Goal: Task Accomplishment & Management: Manage account settings

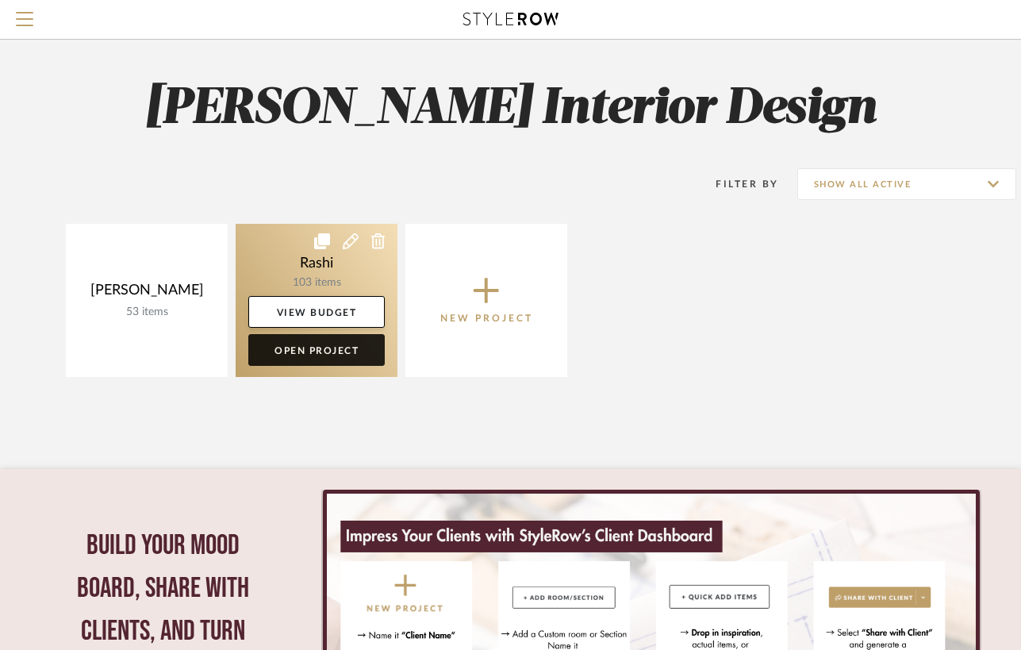
click at [302, 345] on link "Open Project" at bounding box center [316, 350] width 137 height 32
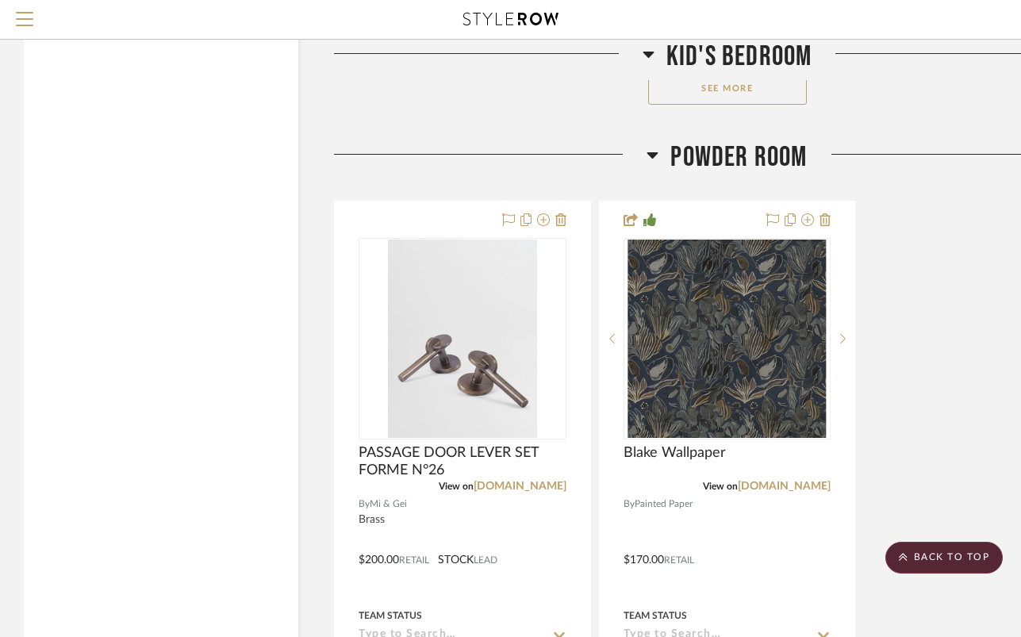
scroll to position [3176, 0]
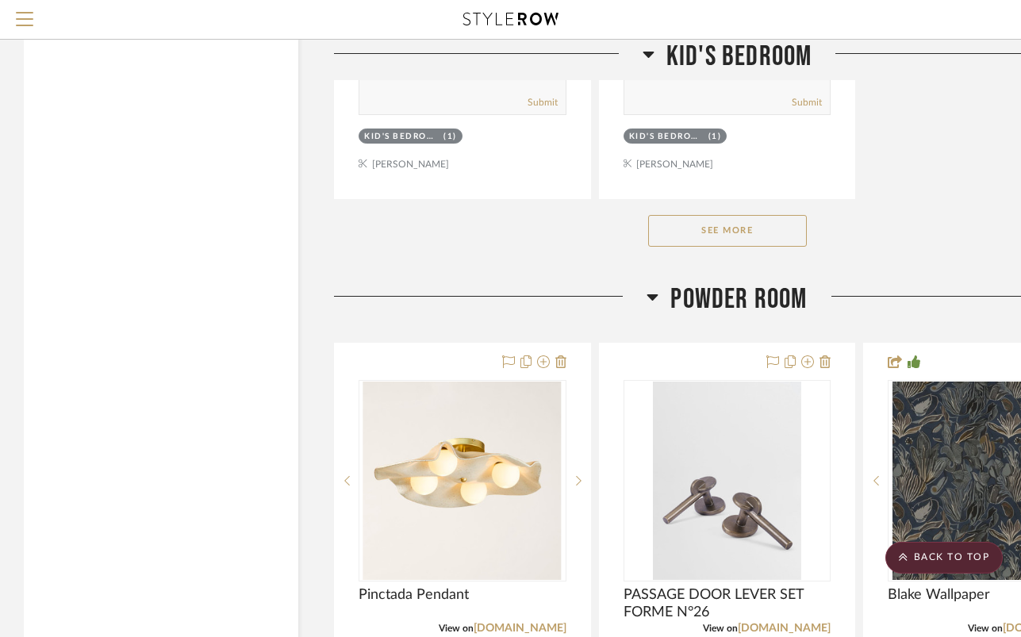
scroll to position [3073, 0]
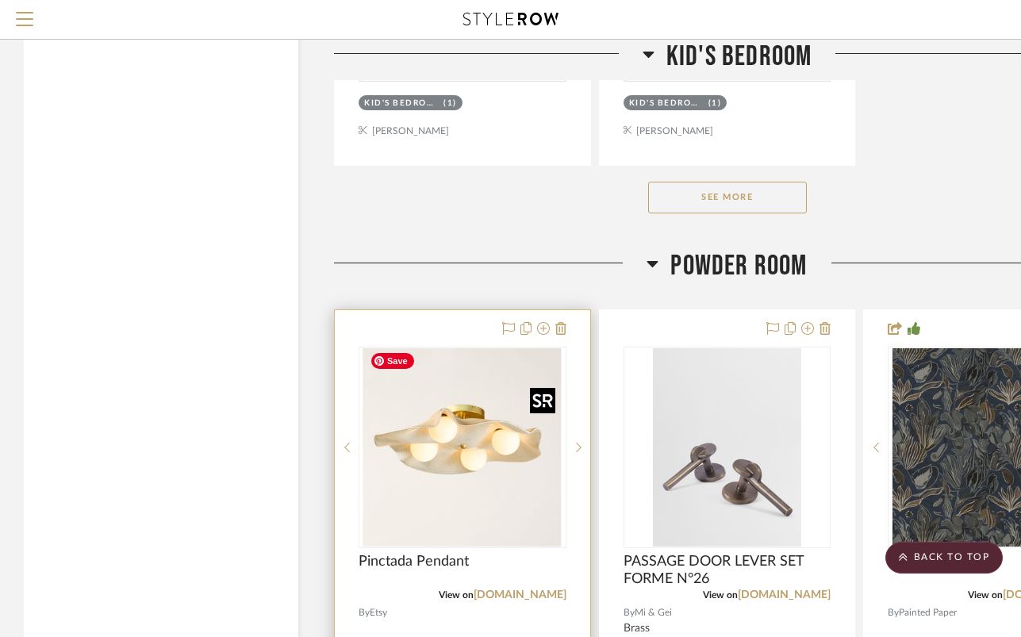
click at [449, 440] on img "0" at bounding box center [463, 447] width 198 height 198
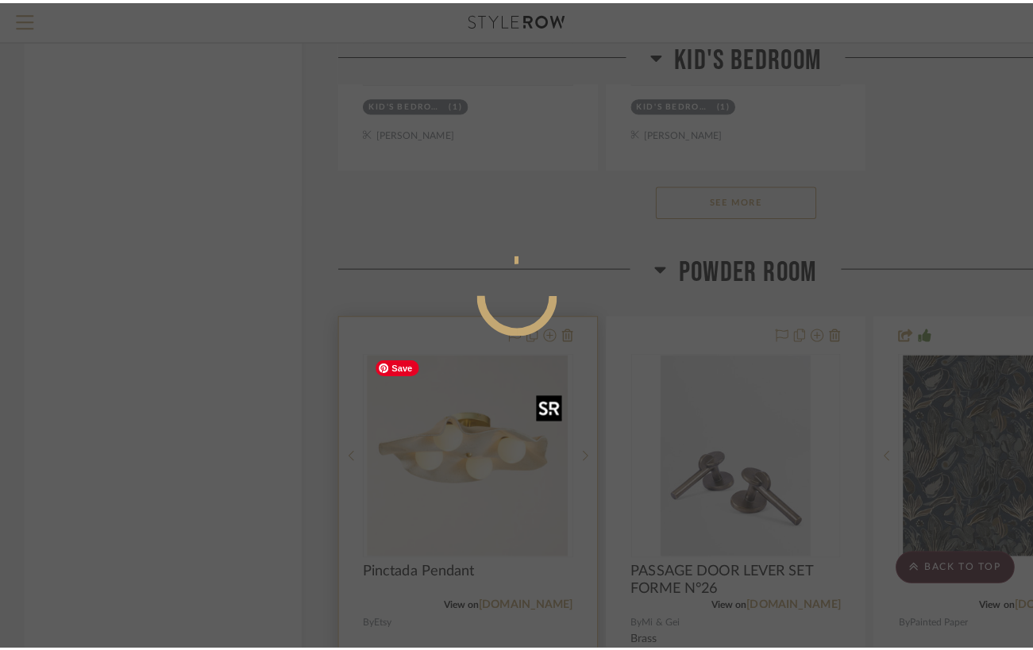
scroll to position [0, 0]
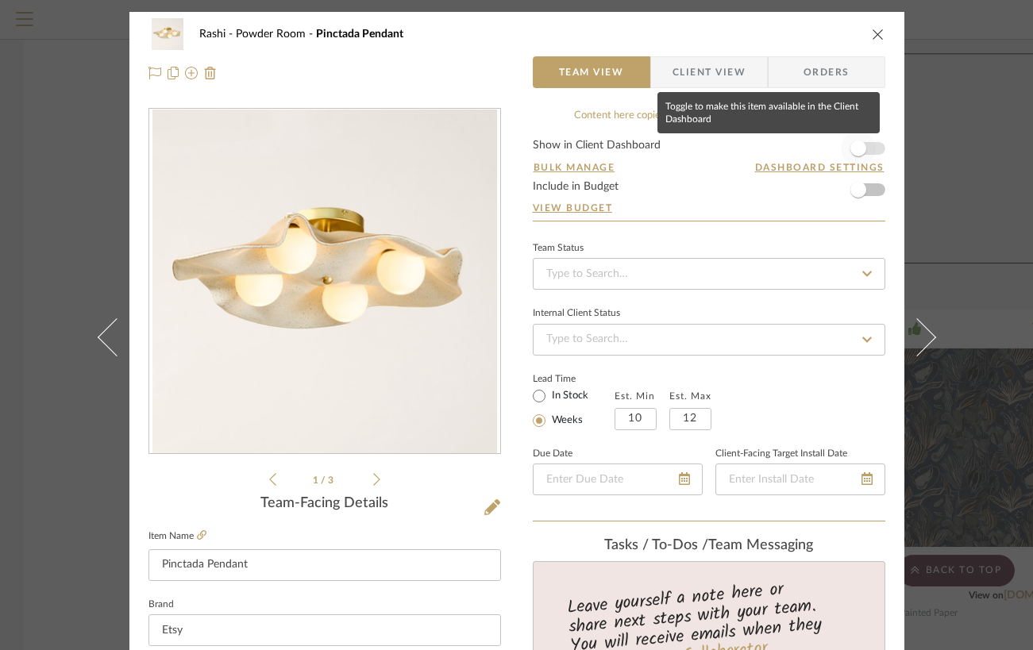
click at [853, 146] on span "button" at bounding box center [858, 148] width 16 height 16
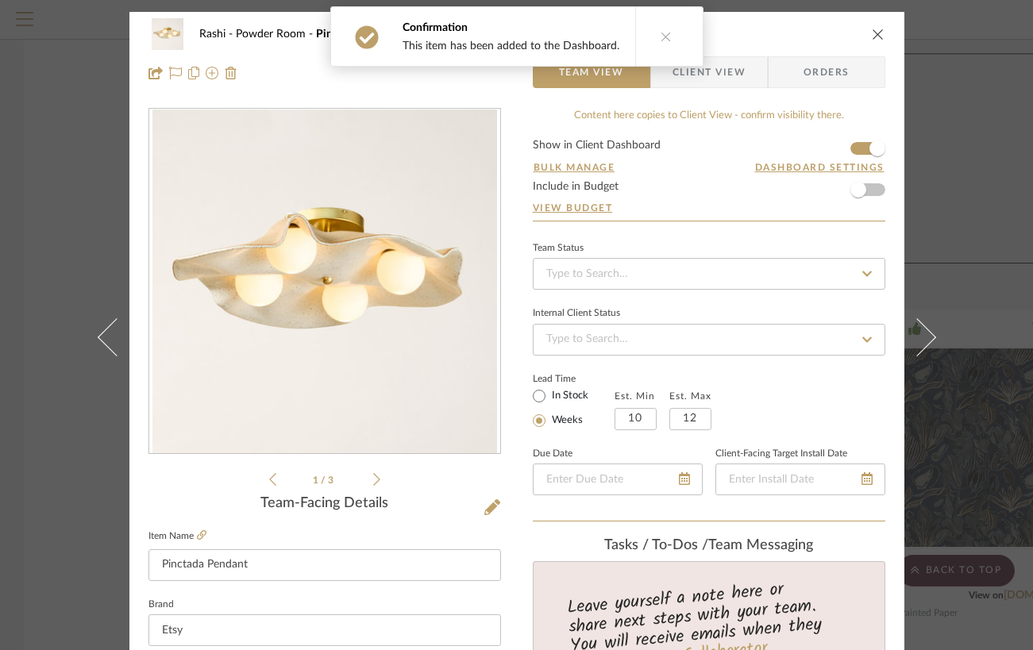
click at [968, 154] on div "Rashi Powder Room Pinctada Pendant Team View Client View Orders 1 / 3 Team-Faci…" at bounding box center [516, 325] width 1033 height 650
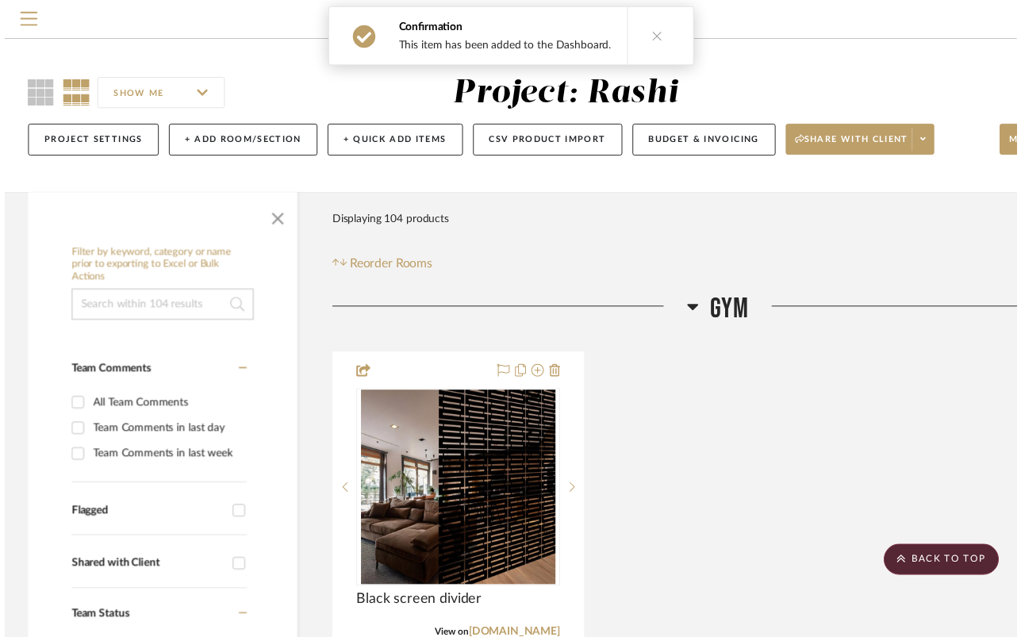
scroll to position [3073, 0]
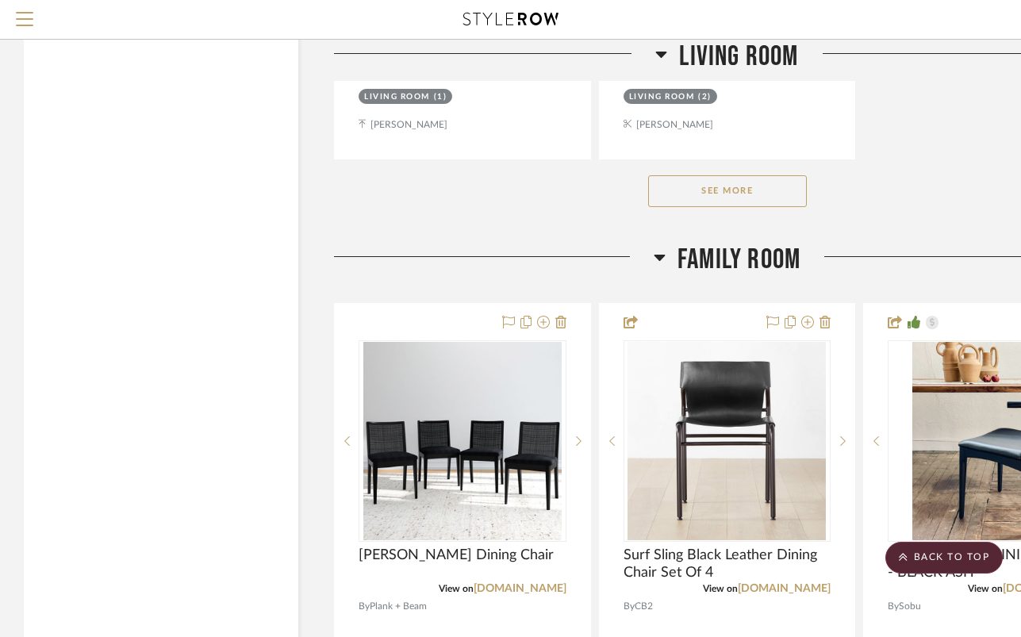
scroll to position [9836, 0]
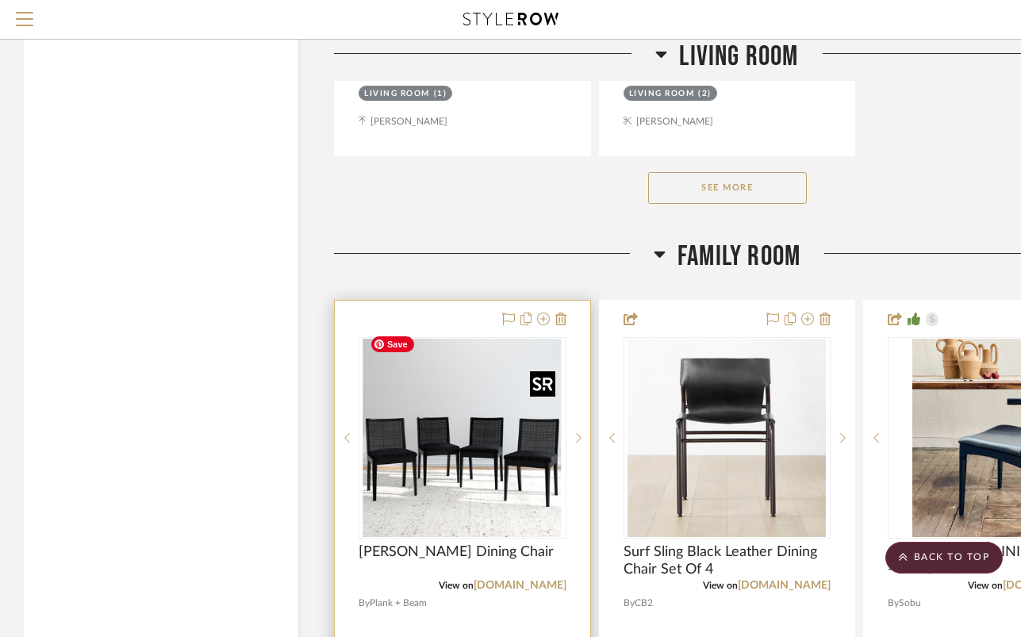
click at [498, 430] on img "0" at bounding box center [463, 438] width 198 height 198
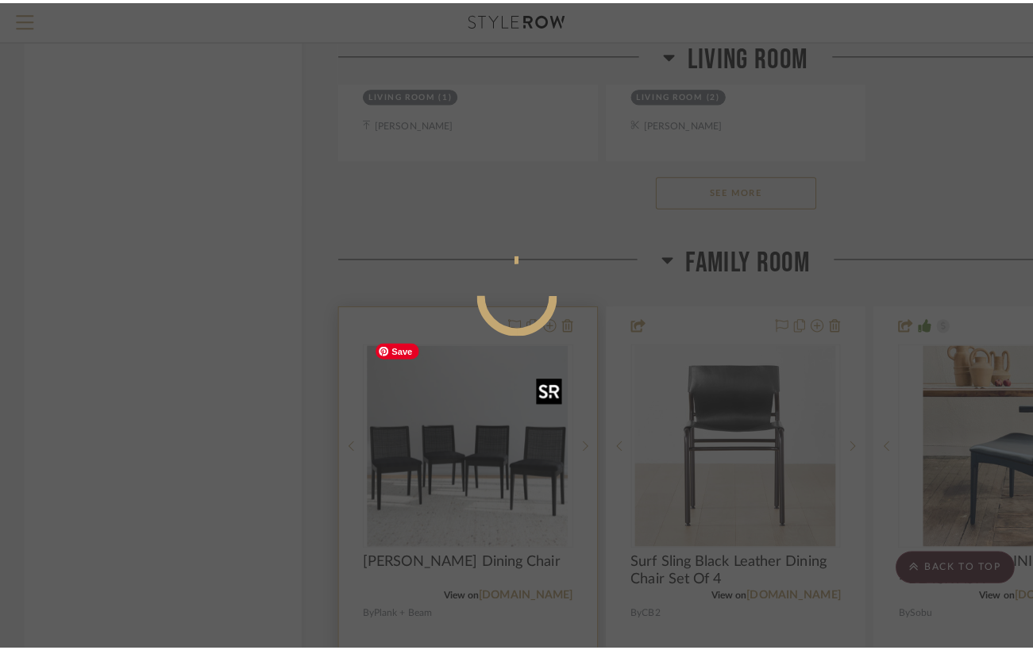
scroll to position [0, 0]
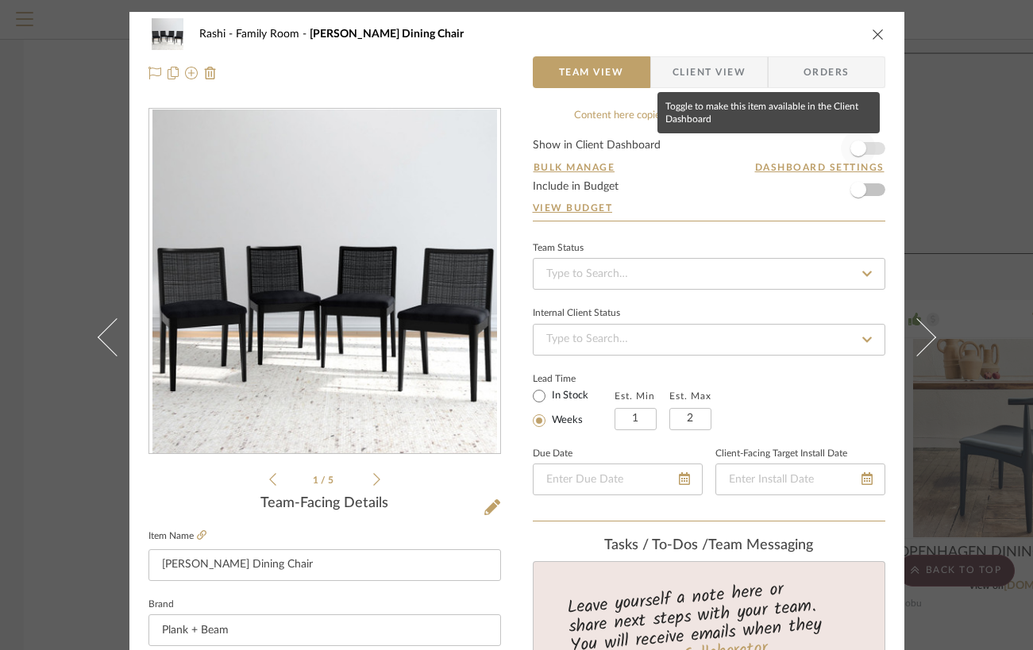
click at [855, 147] on span "button" at bounding box center [858, 148] width 16 height 16
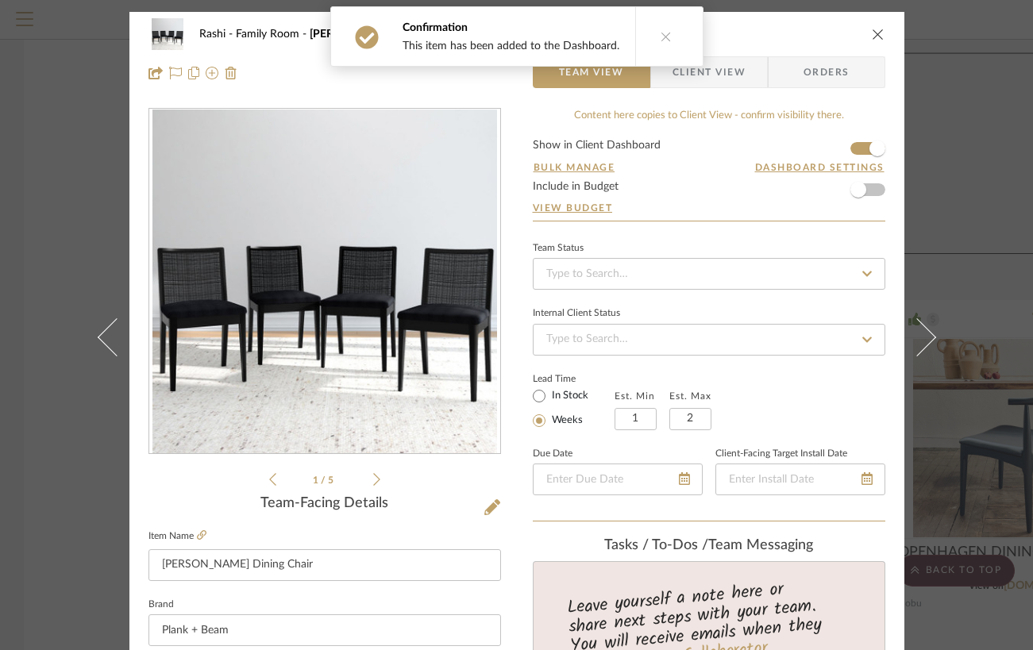
click at [946, 175] on div "Rashi Family Room Elio Dining Chair Team View Client View Orders 1 / 5 Team-Fac…" at bounding box center [516, 325] width 1033 height 650
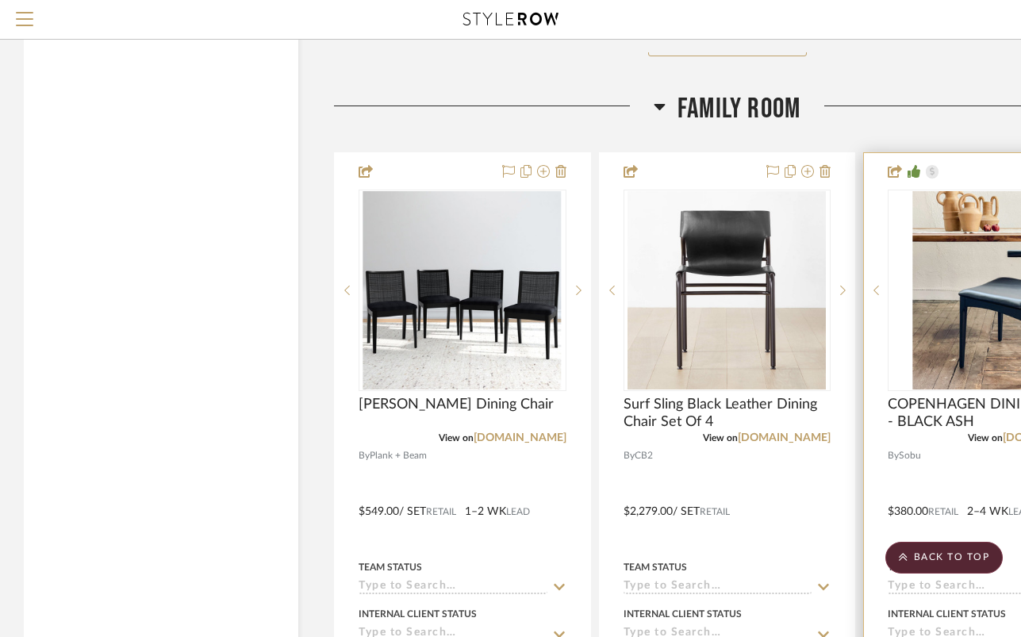
scroll to position [9982, 0]
